Goal: Information Seeking & Learning: Check status

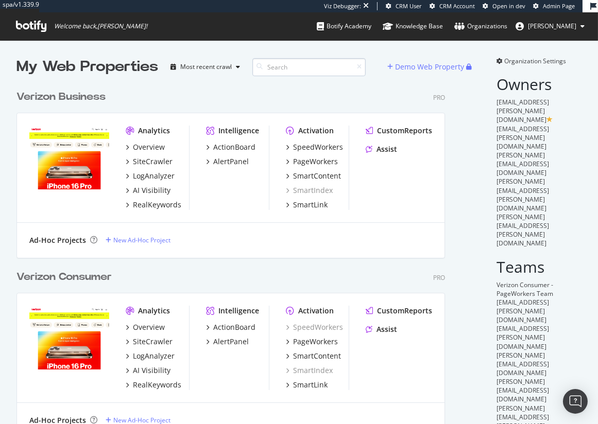
scroll to position [506, 437]
click at [89, 96] on div "Verizon Business" at bounding box center [60, 97] width 89 height 15
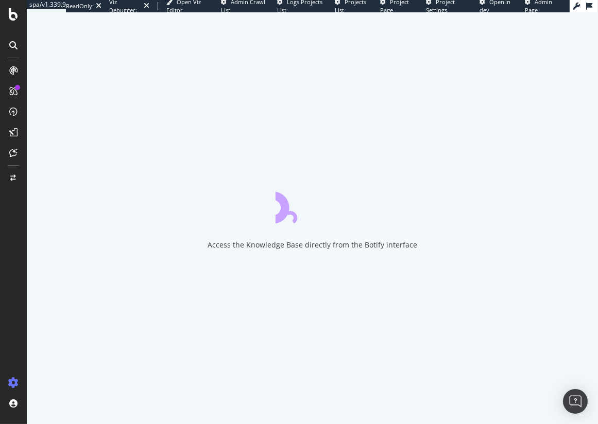
click at [393, 3] on span "Project Page" at bounding box center [394, 6] width 29 height 16
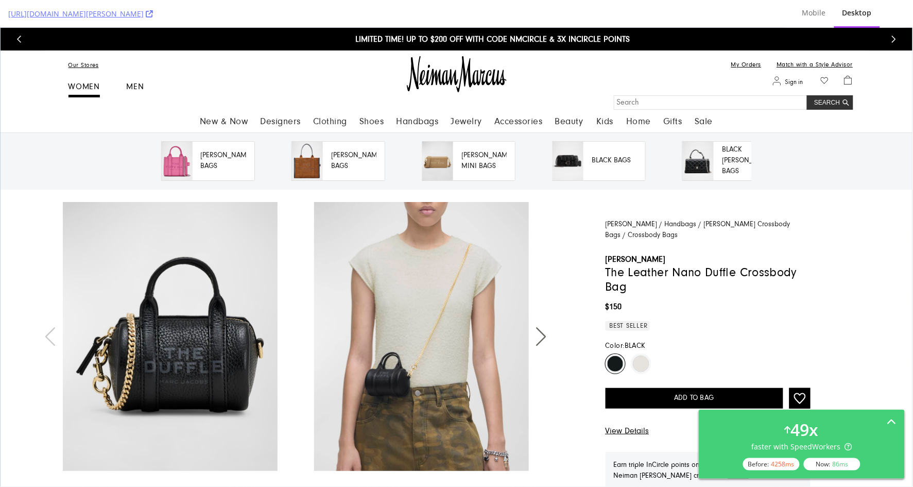
scroll to position [224, 0]
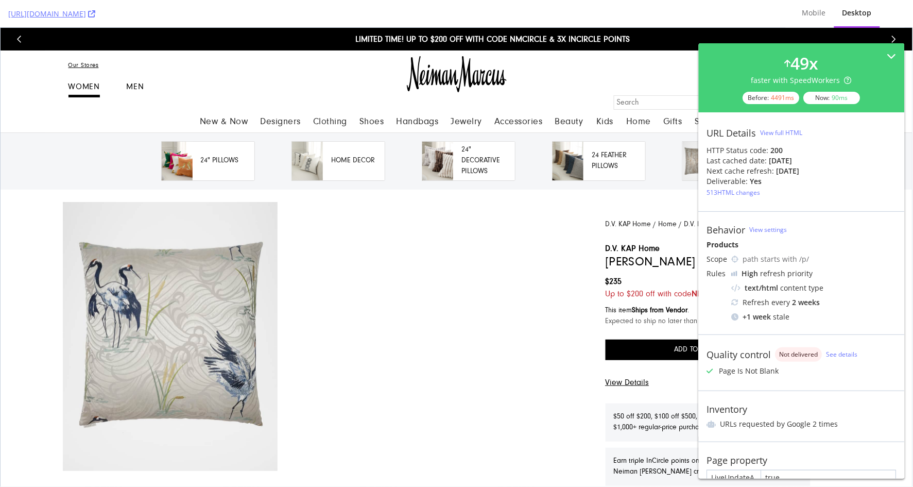
scroll to position [273, 0]
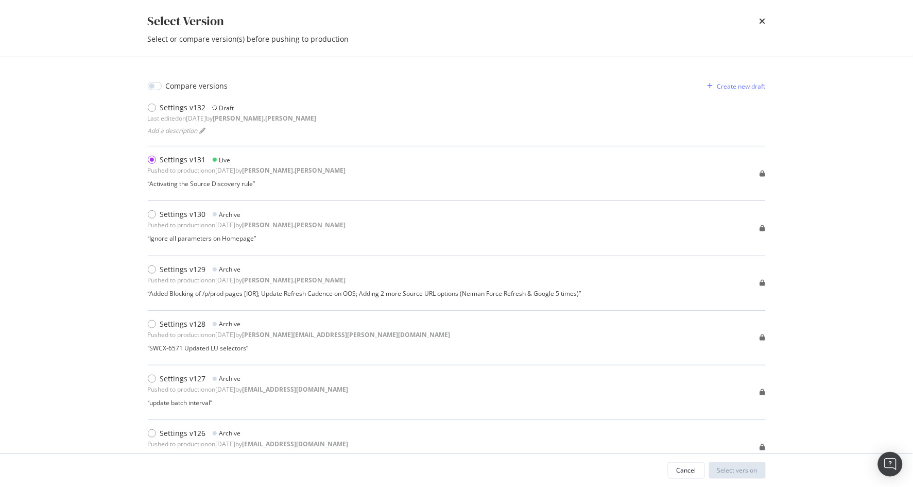
scroll to position [28, 0]
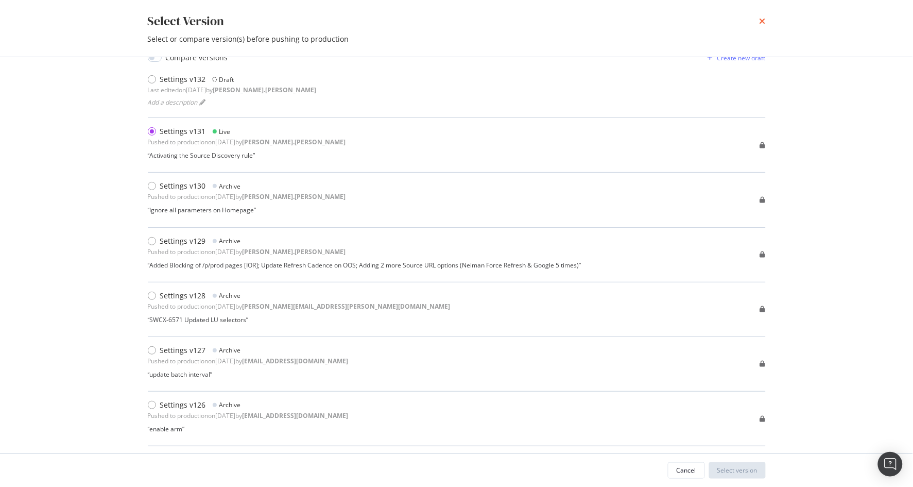
click at [765, 19] on icon "times" at bounding box center [762, 21] width 6 height 8
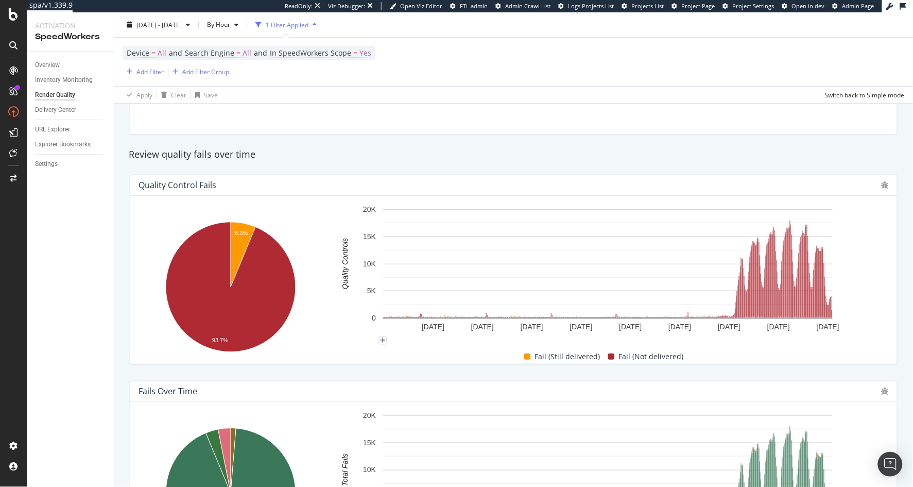
scroll to position [100, 0]
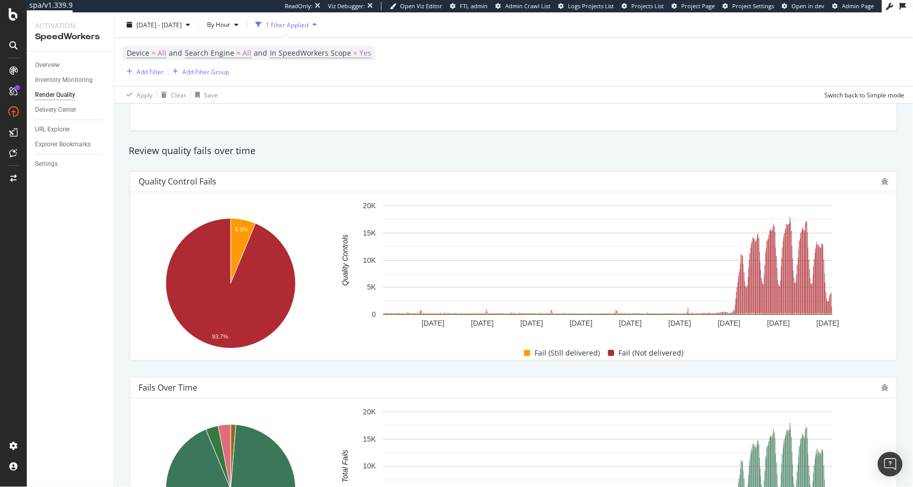
click at [458, 128] on div "Total Quality Controls 69,204,834 Failed & Delivered 103,142 Failed & Not Deliv…" at bounding box center [513, 87] width 767 height 85
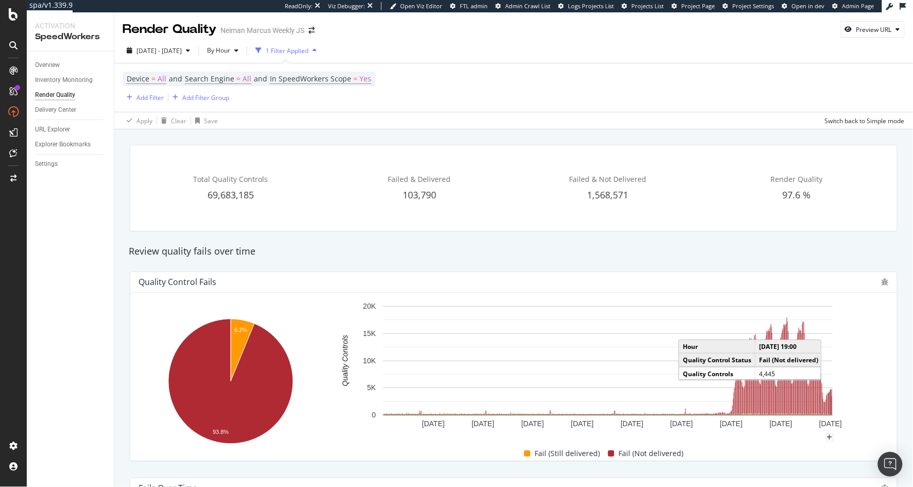
click at [830, 399] on rect "A chart." at bounding box center [831, 401] width 2 height 25
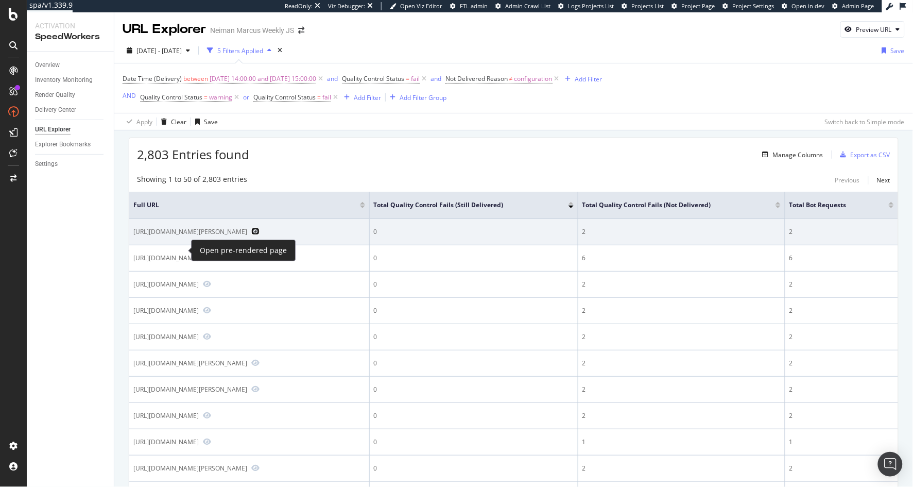
click at [251, 235] on icon "Preview https://www.neimanmarcus.com/p/carolina-herrera-long-floral-belted-tren…" at bounding box center [255, 231] width 8 height 7
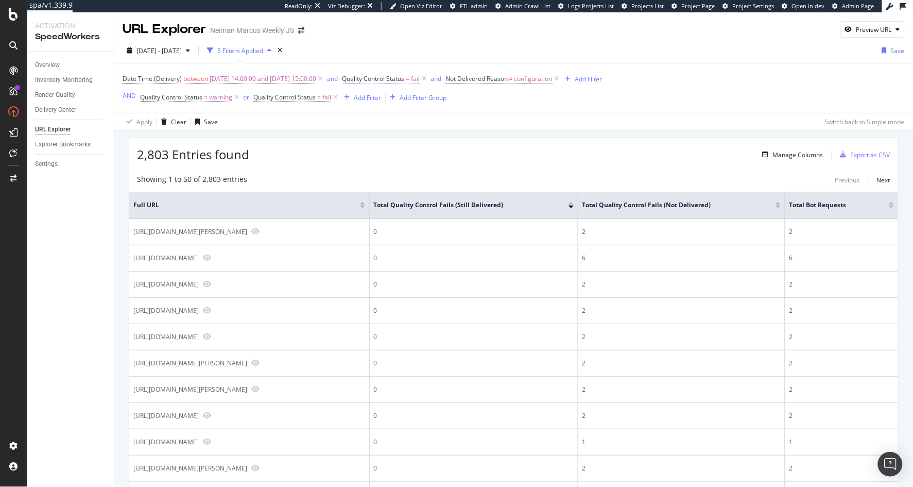
click at [420, 78] on span "fail" at bounding box center [415, 79] width 9 height 14
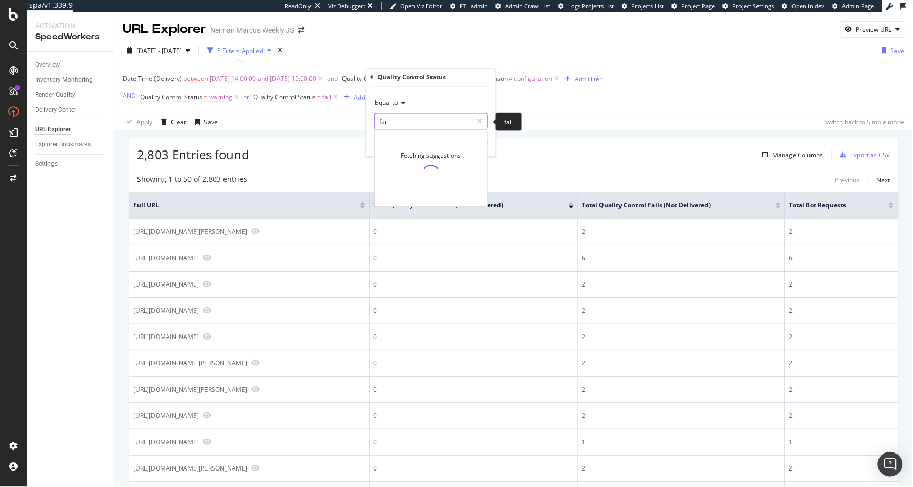
click at [419, 119] on input "fail" at bounding box center [423, 121] width 97 height 16
click at [461, 135] on span "8,897,423 URLS" at bounding box center [464, 135] width 43 height 9
type input "success"
click at [482, 144] on div "Apply" at bounding box center [480, 142] width 16 height 9
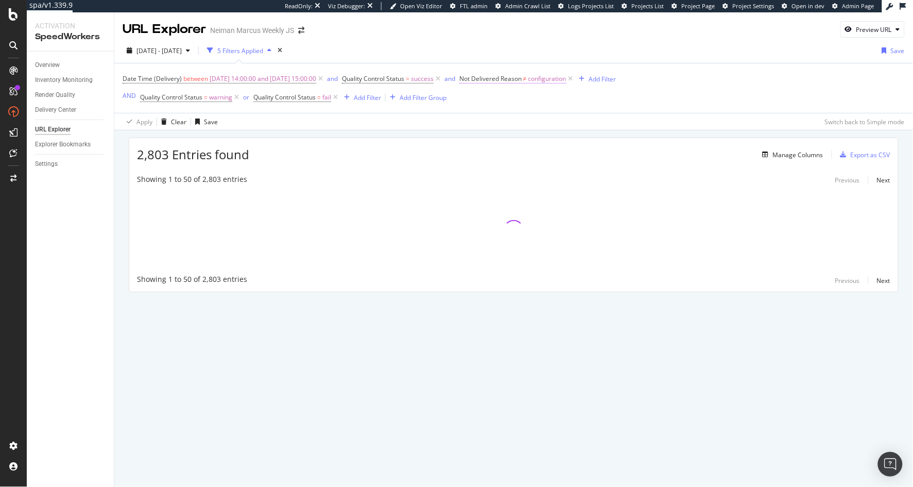
click at [558, 79] on span "configuration" at bounding box center [547, 79] width 38 height 14
click at [489, 78] on icon at bounding box center [489, 77] width 3 height 6
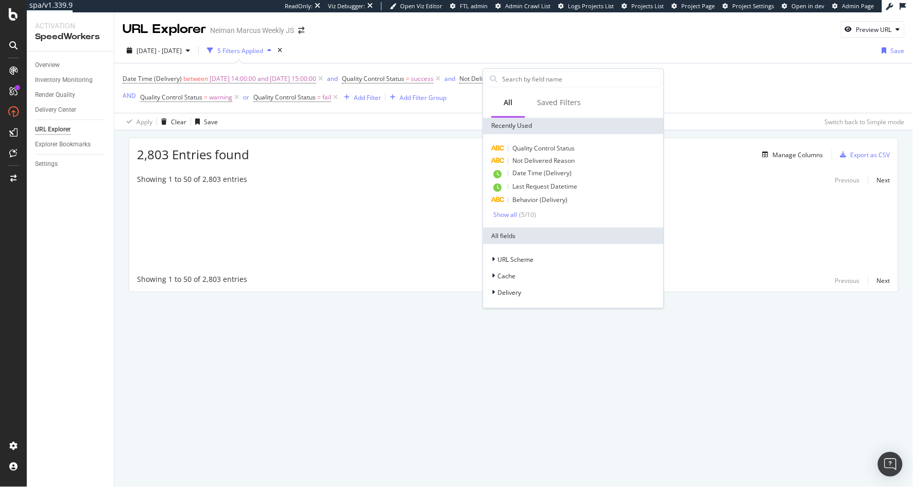
click at [583, 49] on div "2025 Sep. 18th - Oct. 15th 5 Filters Applied Save" at bounding box center [513, 52] width 799 height 21
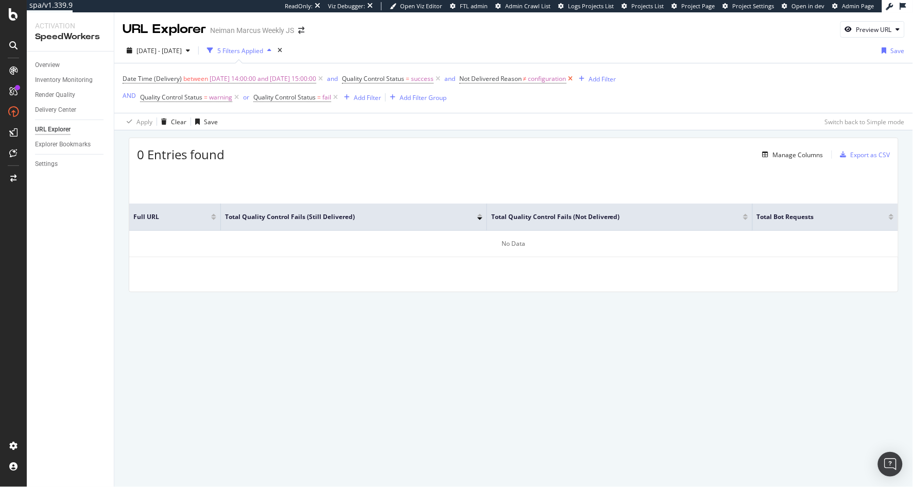
click at [575, 76] on icon at bounding box center [570, 79] width 9 height 10
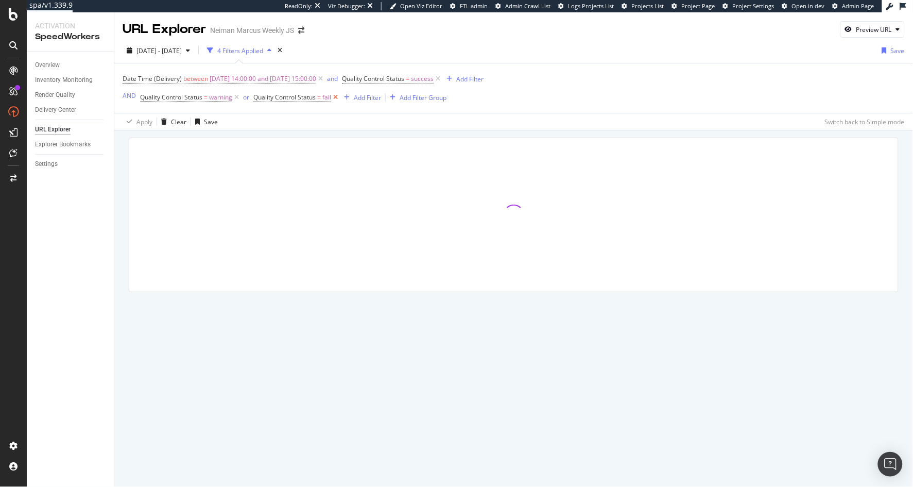
click at [338, 98] on icon at bounding box center [335, 97] width 9 height 10
click at [235, 97] on icon at bounding box center [236, 97] width 9 height 10
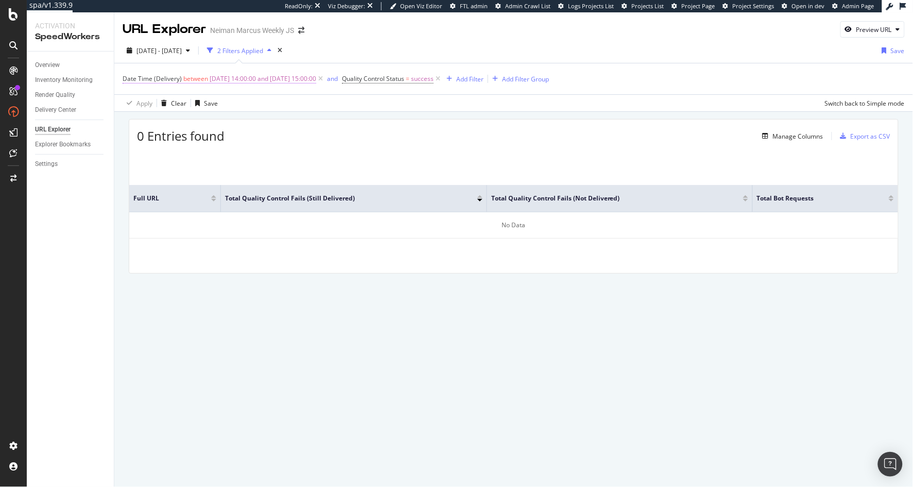
click at [268, 81] on span "2025-10-15 14:00:00 and 2025-10-15 15:00:00" at bounding box center [263, 79] width 107 height 14
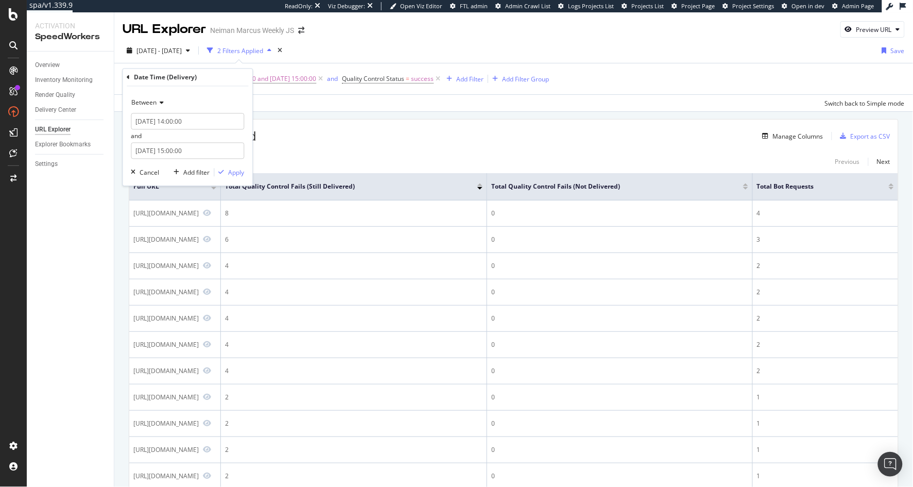
click at [161, 131] on div "2025-10-15 14:00:00 and 2025-10-15 15:00:00" at bounding box center [187, 136] width 113 height 46
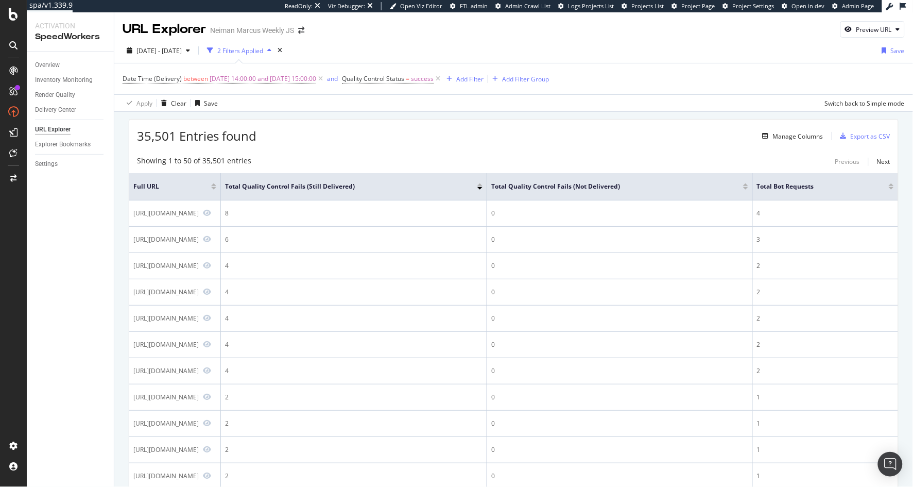
click at [347, 157] on div "Showing 1 to 50 of 35,501 entries Previous Next" at bounding box center [513, 161] width 769 height 12
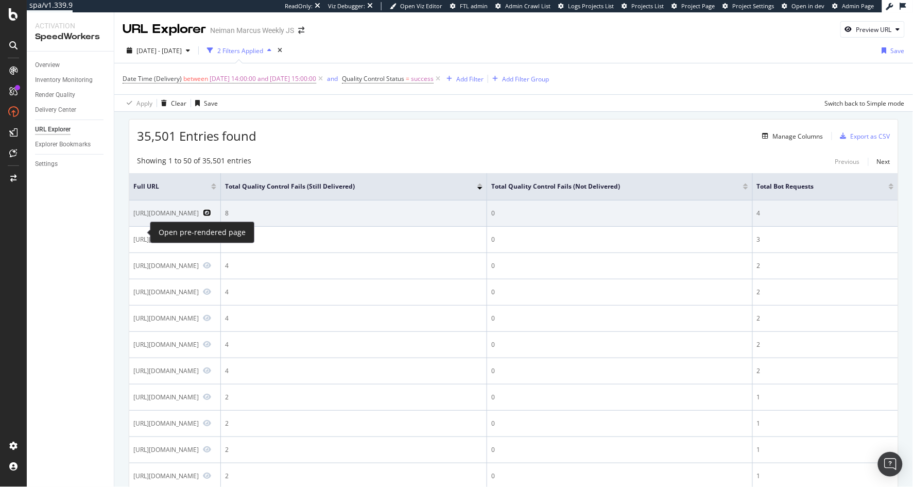
click at [203, 216] on icon "Preview https://www.neimanmarcus.com/c/designers-cat000730" at bounding box center [207, 212] width 8 height 7
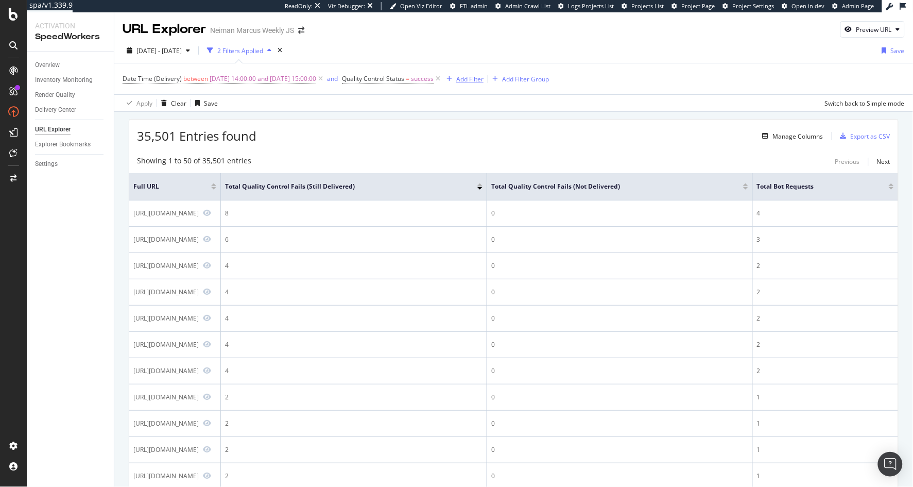
click at [483, 76] on div "Add Filter" at bounding box center [469, 79] width 27 height 9
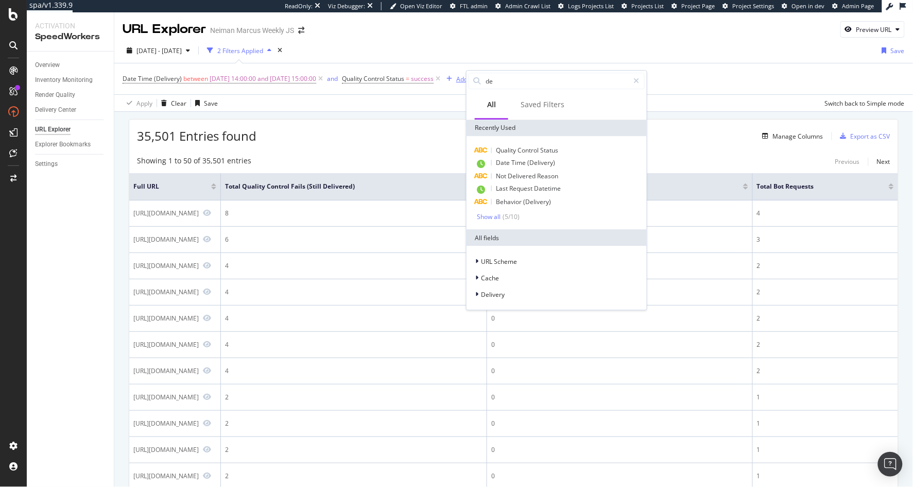
type input "del"
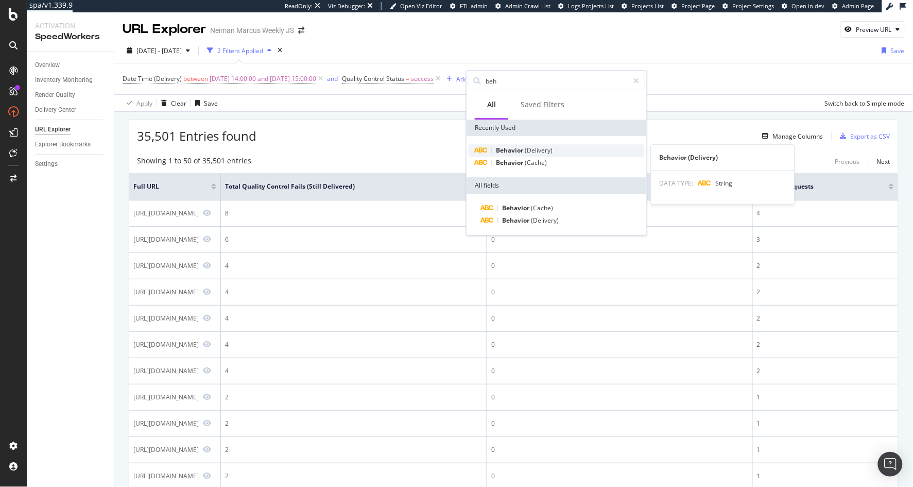
type input "beh"
click at [534, 153] on span "(Delivery)" at bounding box center [539, 150] width 28 height 9
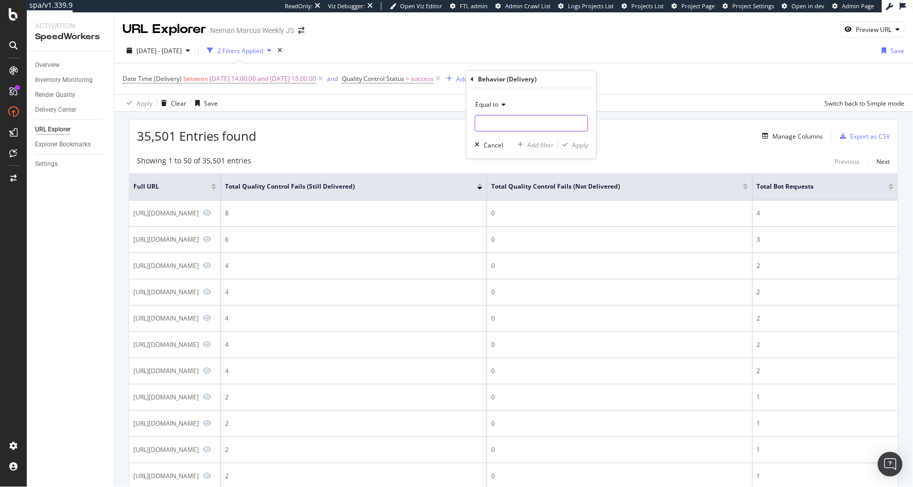
click at [522, 129] on input "text" at bounding box center [531, 123] width 112 height 16
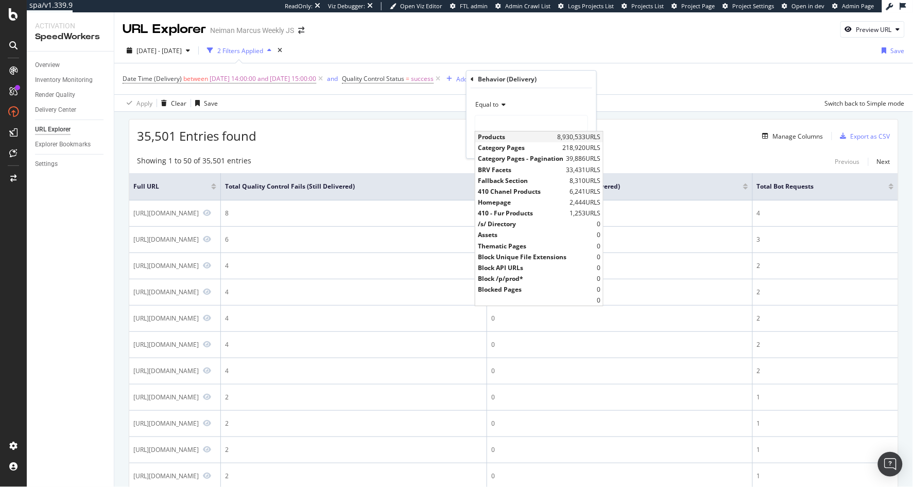
click at [521, 137] on span "Products" at bounding box center [516, 136] width 77 height 9
type input "Products"
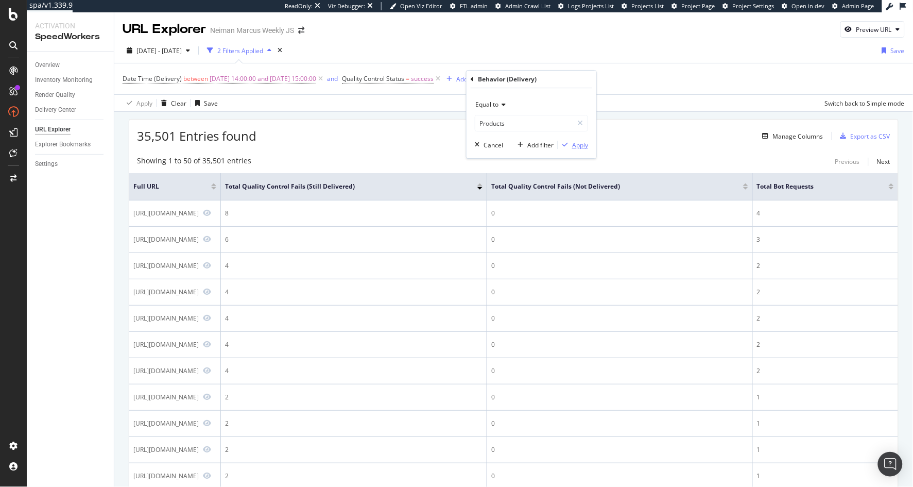
click at [571, 148] on div "button" at bounding box center [565, 145] width 14 height 6
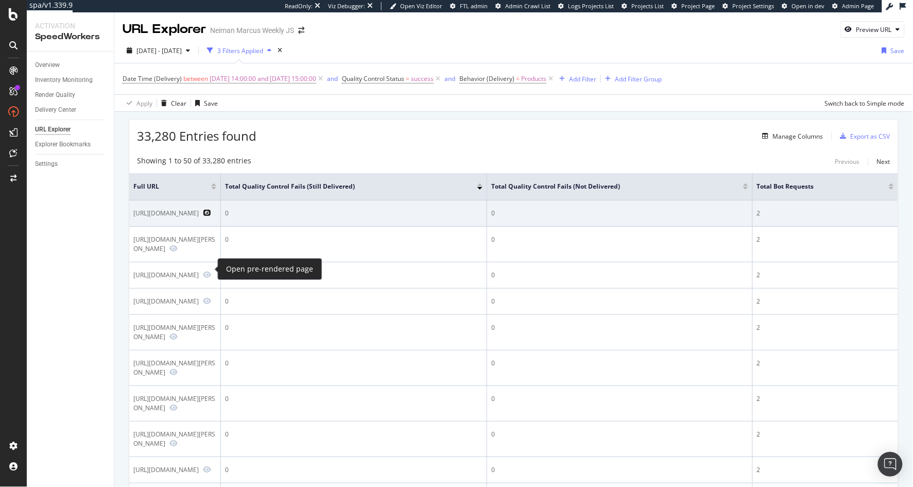
click at [206, 216] on icon "Preview https://www.neimanmarcus.com/p/avn-curve-pouch-prod280760321?childItemI…" at bounding box center [207, 212] width 8 height 7
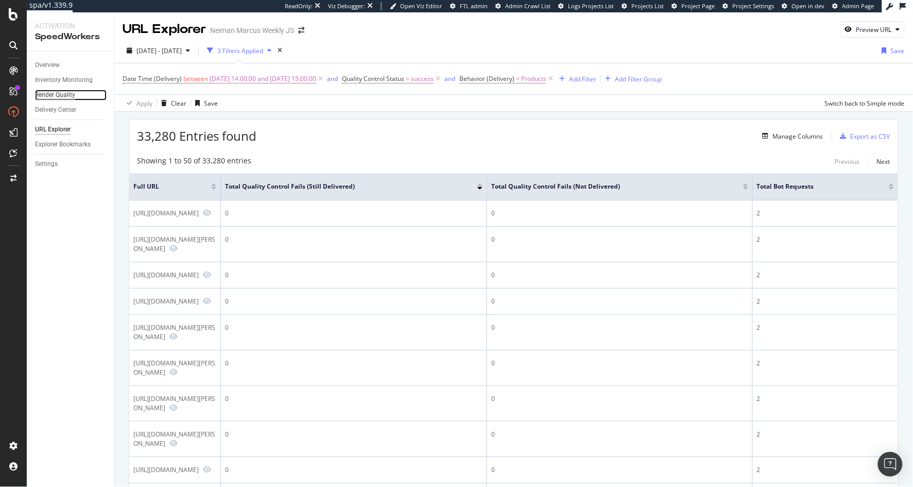
click at [63, 93] on div "Render Quality" at bounding box center [55, 95] width 40 height 11
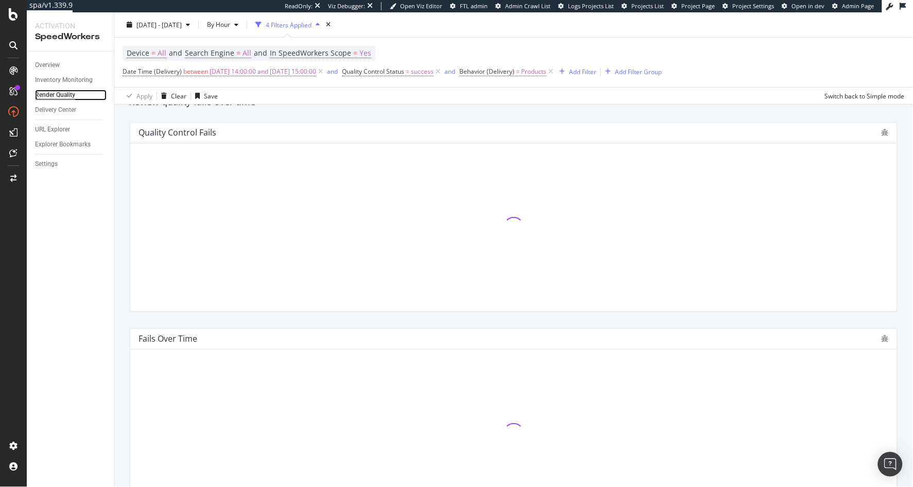
scroll to position [431, 0]
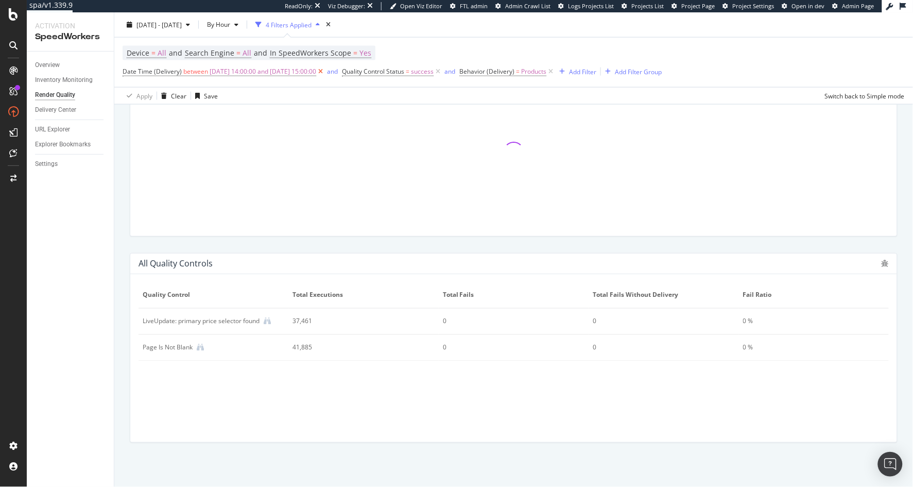
click at [325, 73] on icon at bounding box center [320, 71] width 9 height 10
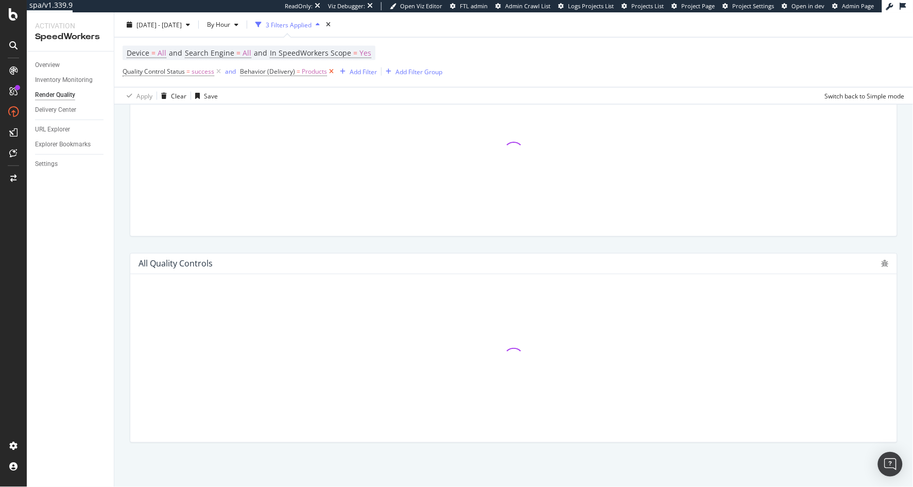
click at [331, 70] on icon at bounding box center [331, 71] width 9 height 10
click at [219, 71] on icon at bounding box center [218, 71] width 9 height 10
click at [182, 28] on span "2025 Sep. 18th - Oct. 15th" at bounding box center [158, 24] width 45 height 9
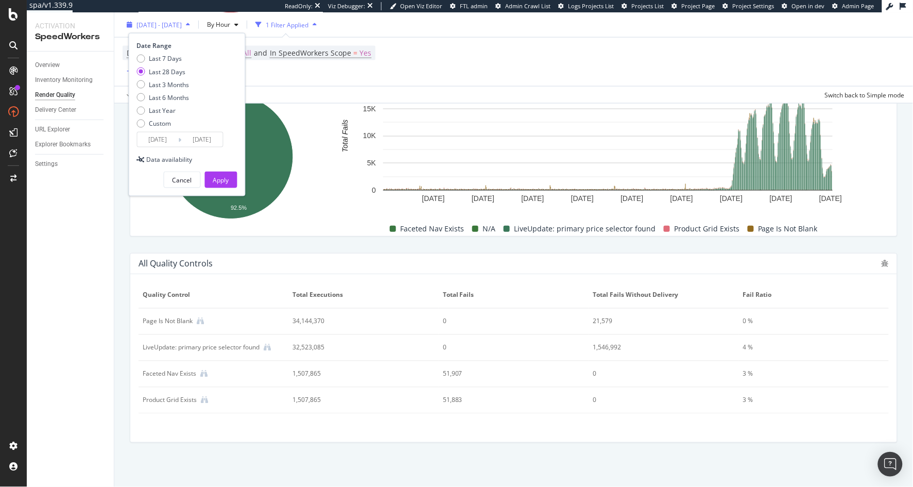
scroll to position [430, 0]
click at [173, 57] on div "Last 7 Days" at bounding box center [165, 58] width 33 height 9
type input "2025/10/09"
click at [216, 174] on div "Apply" at bounding box center [221, 179] width 16 height 15
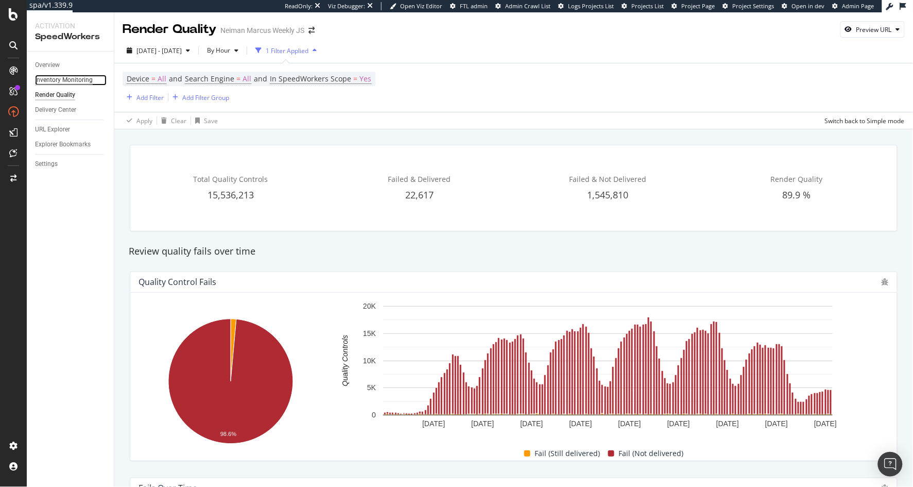
click at [74, 76] on div "Inventory Monitoring" at bounding box center [64, 80] width 58 height 11
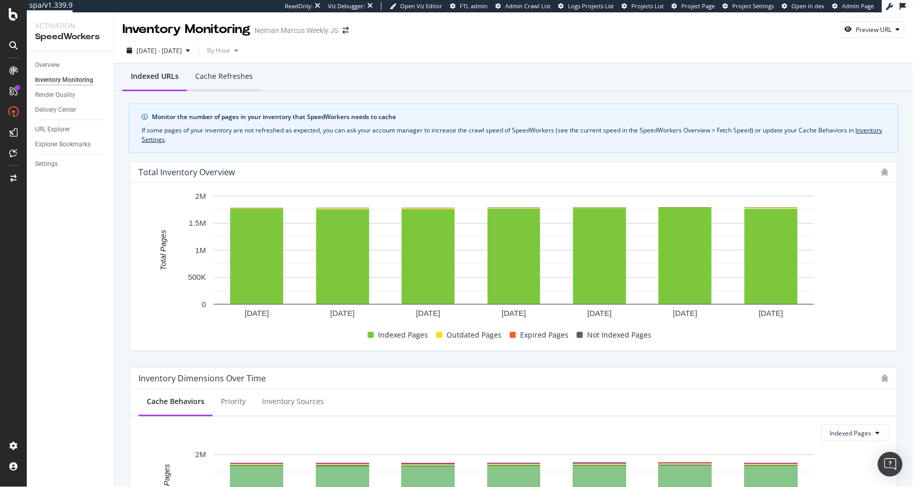
click at [221, 73] on div "Cache refreshes" at bounding box center [224, 76] width 58 height 10
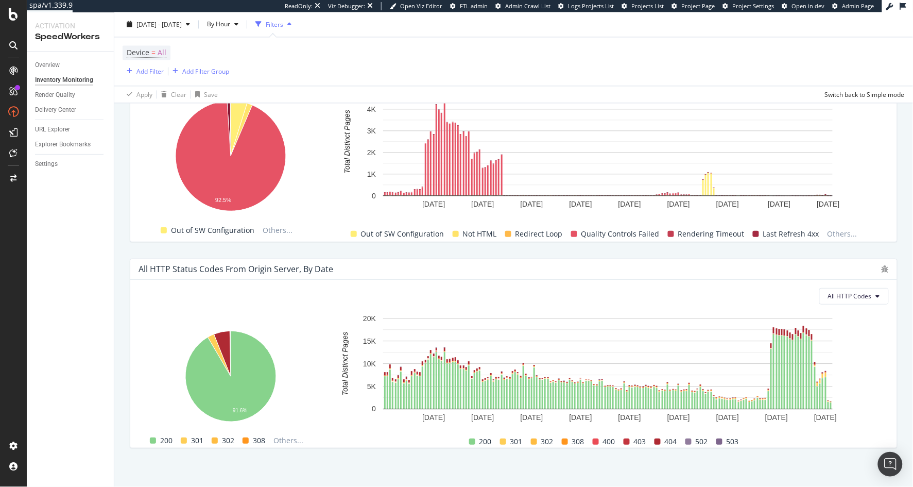
scroll to position [693, 0]
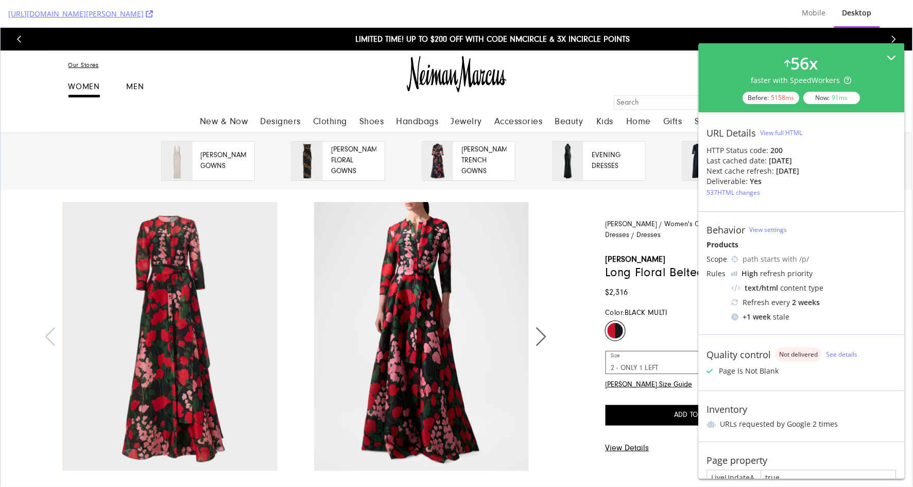
click at [885, 63] on div "56 x faster with SpeedWorkers Before: 5158 ms Now: 91 ms" at bounding box center [801, 77] width 189 height 53
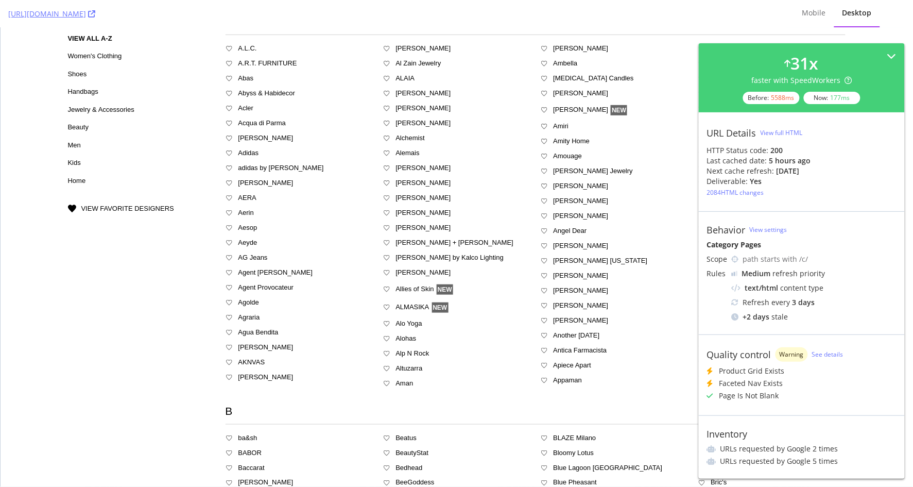
scroll to position [454, 0]
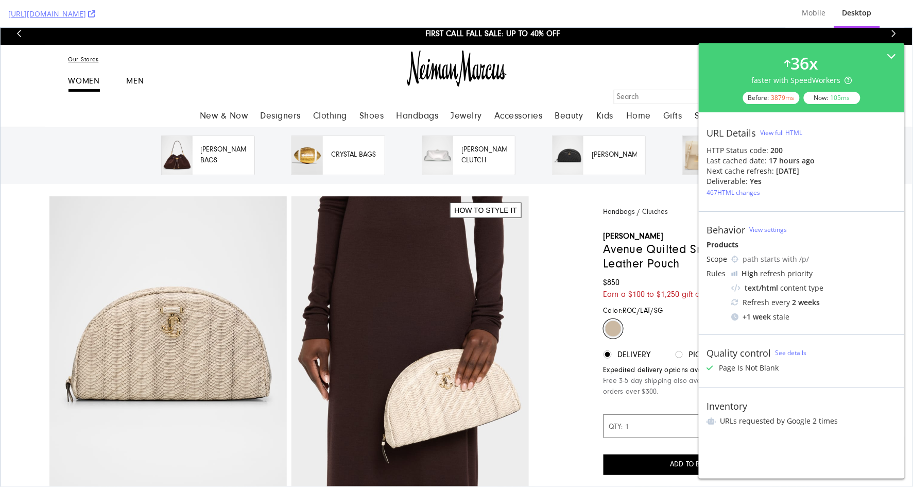
scroll to position [6, 0]
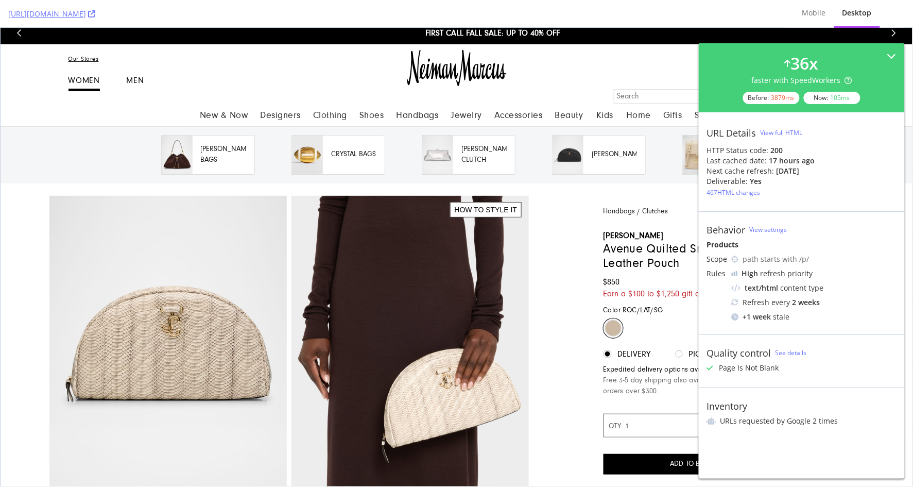
click at [827, 366] on div "Page Is Not Blank" at bounding box center [801, 367] width 189 height 10
